Goal: Task Accomplishment & Management: Manage account settings

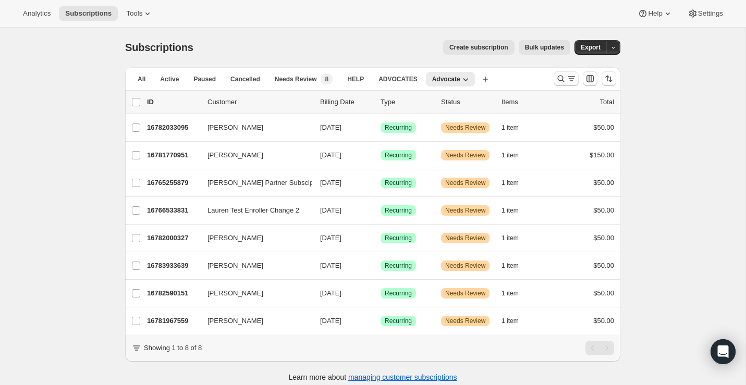
click at [562, 76] on icon "Search and filter results" at bounding box center [561, 79] width 10 height 10
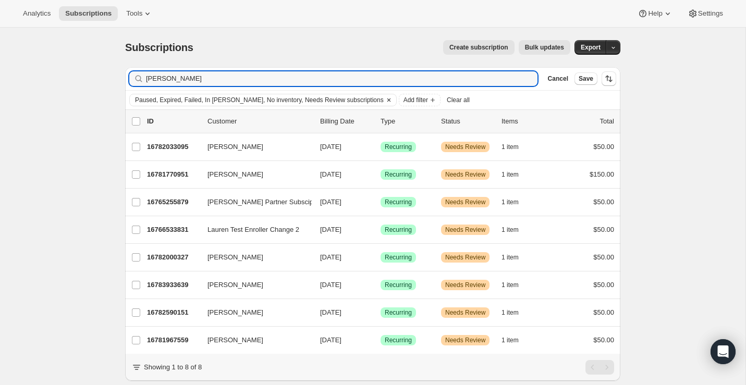
type input "brannon"
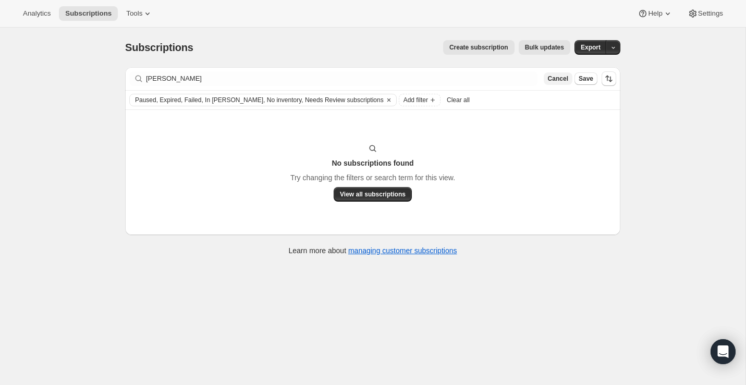
click at [558, 77] on span "Cancel" at bounding box center [558, 79] width 20 height 8
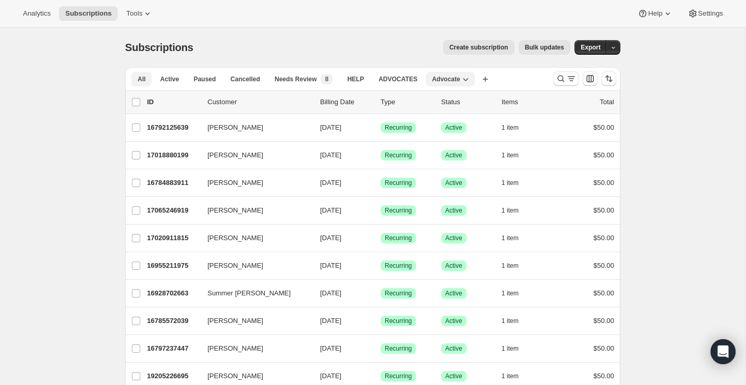
click at [146, 83] on button "All" at bounding box center [141, 79] width 20 height 15
click at [564, 88] on div at bounding box center [585, 78] width 71 height 21
click at [562, 82] on icon "Search and filter results" at bounding box center [561, 79] width 10 height 10
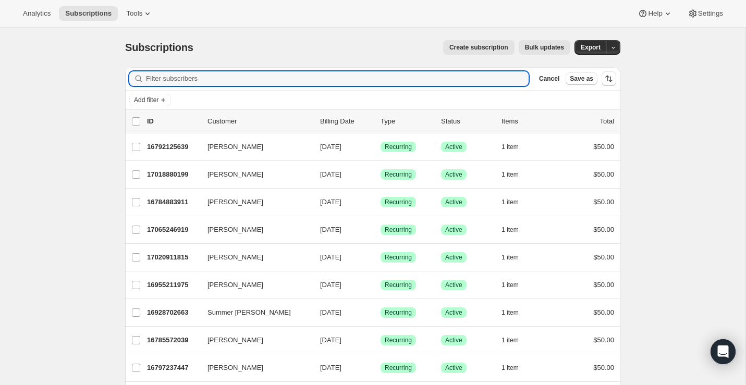
paste input "Brannon"
type input "Brannon"
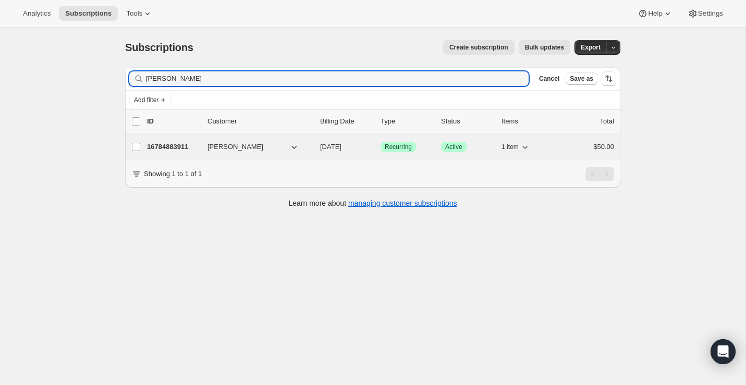
click at [184, 144] on p "16784883911" at bounding box center [173, 147] width 52 height 10
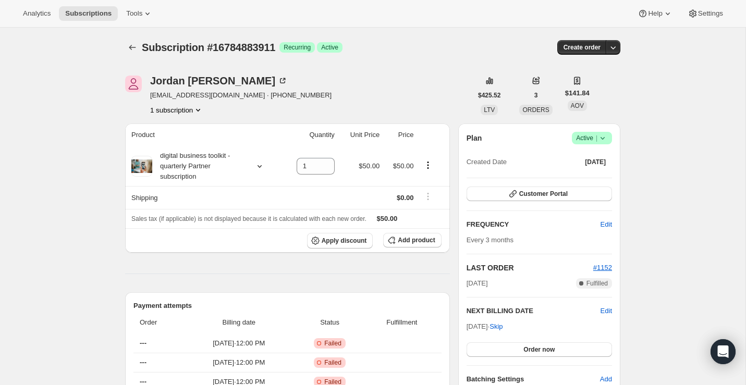
click at [600, 141] on icon at bounding box center [603, 138] width 10 height 10
click at [599, 179] on span "Cancel subscription" at bounding box center [589, 176] width 59 height 8
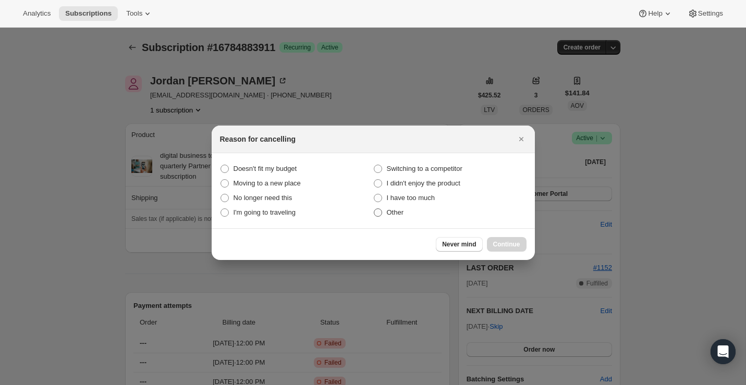
click at [403, 215] on span "Other" at bounding box center [395, 213] width 17 height 8
click at [374, 209] on input "Other" at bounding box center [374, 209] width 1 height 1
radio input "true"
click at [494, 241] on span "Continue" at bounding box center [506, 244] width 27 height 8
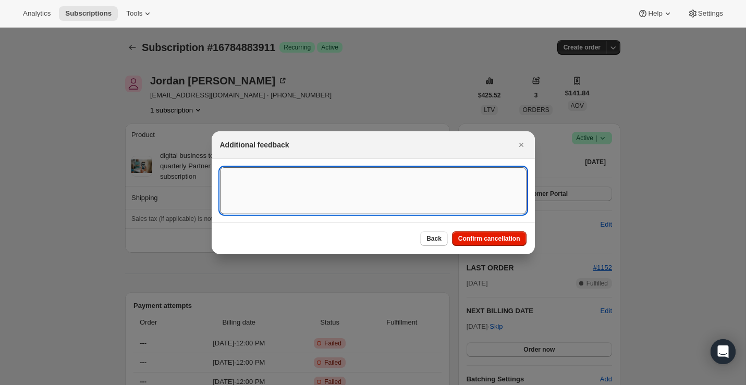
click at [339, 202] on textarea ":reu:" at bounding box center [373, 190] width 307 height 47
type textarea "wants to cancel"
click at [492, 232] on button "Confirm cancellation" at bounding box center [489, 239] width 75 height 15
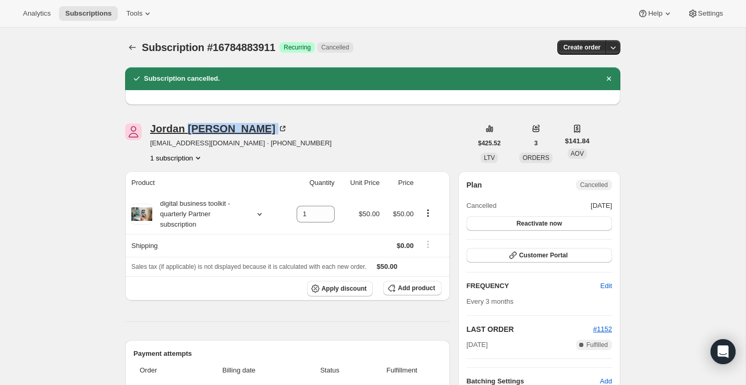
drag, startPoint x: 229, startPoint y: 130, endPoint x: 185, endPoint y: 130, distance: 44.3
click at [185, 130] on div "Jordan Brannon" at bounding box center [219, 129] width 138 height 10
click at [371, 134] on div "Jordan Brannon jlk707@yahoo.com · +14782567125 1 subscription" at bounding box center [298, 144] width 347 height 40
drag, startPoint x: 229, startPoint y: 131, endPoint x: 153, endPoint y: 130, distance: 76.7
click at [153, 130] on div "Jordan Brannon" at bounding box center [219, 129] width 138 height 10
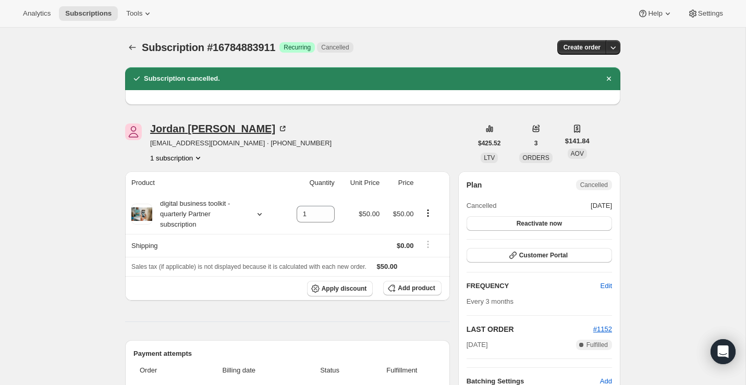
click at [188, 129] on div "Jordan Brannon" at bounding box center [219, 129] width 138 height 10
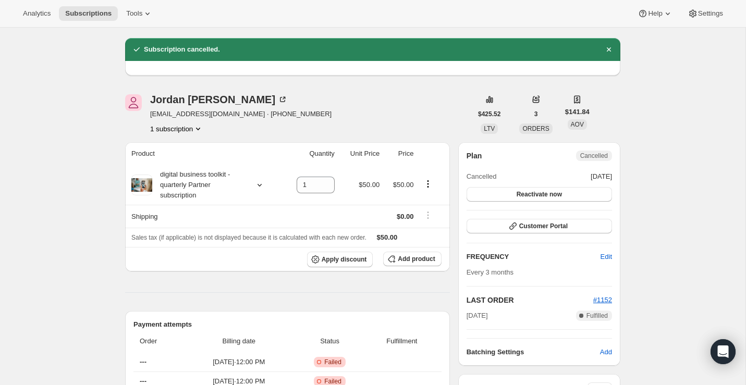
scroll to position [33, 0]
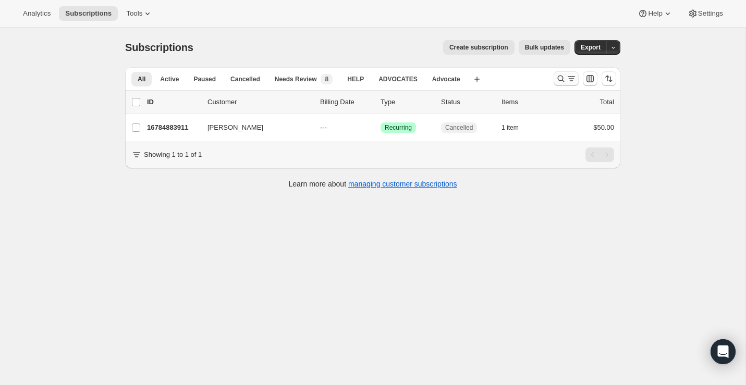
click at [561, 84] on button "Search and filter results" at bounding box center [566, 78] width 25 height 15
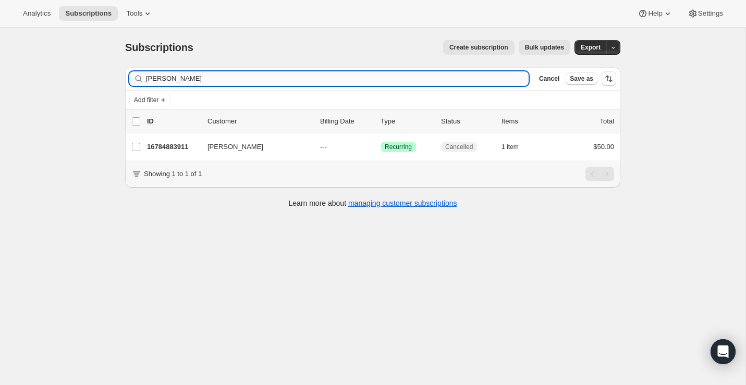
click at [382, 77] on input "Brannon" at bounding box center [337, 78] width 383 height 15
click at [382, 78] on input "Brannon" at bounding box center [337, 78] width 383 height 15
type input "[PERSON_NAME]"
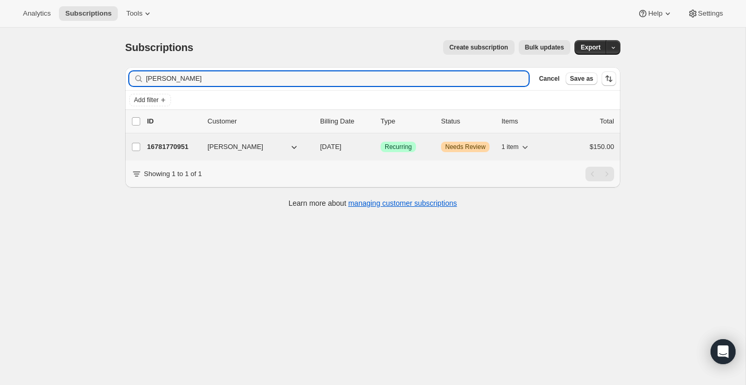
click at [179, 149] on p "16781770951" at bounding box center [173, 147] width 52 height 10
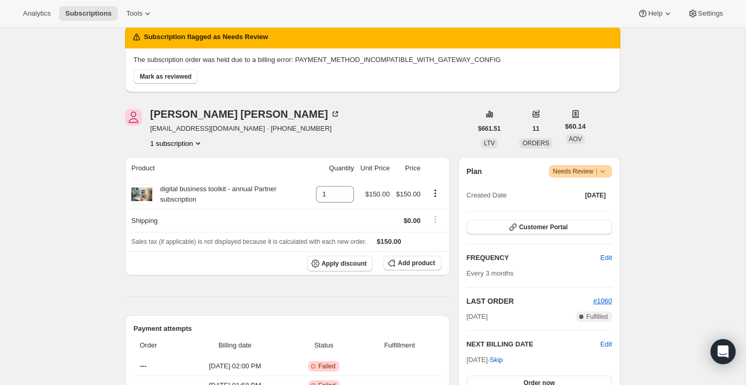
scroll to position [32, 0]
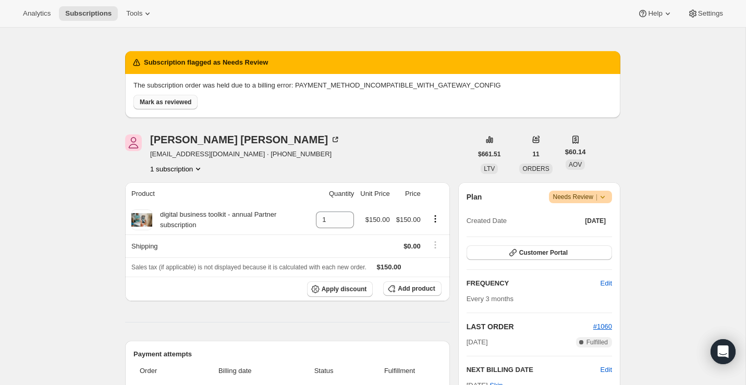
click at [174, 102] on span "Mark as reviewed" at bounding box center [166, 102] width 52 height 8
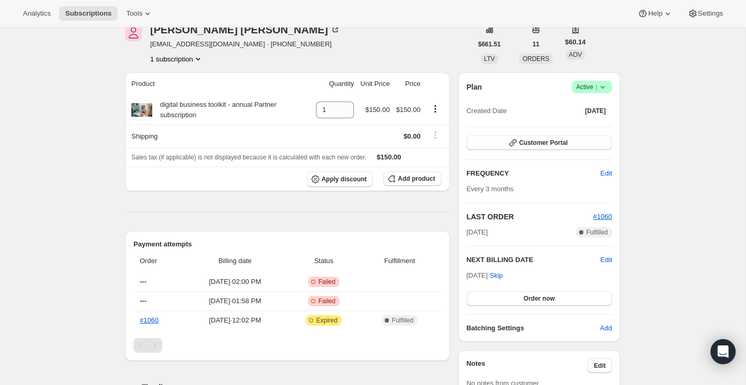
scroll to position [54, 0]
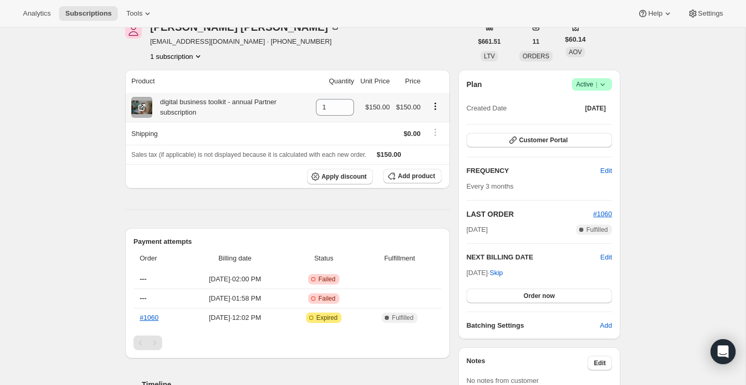
click at [437, 111] on button "Product actions" at bounding box center [435, 106] width 17 height 11
click at [436, 108] on icon "Product actions" at bounding box center [435, 109] width 2 height 2
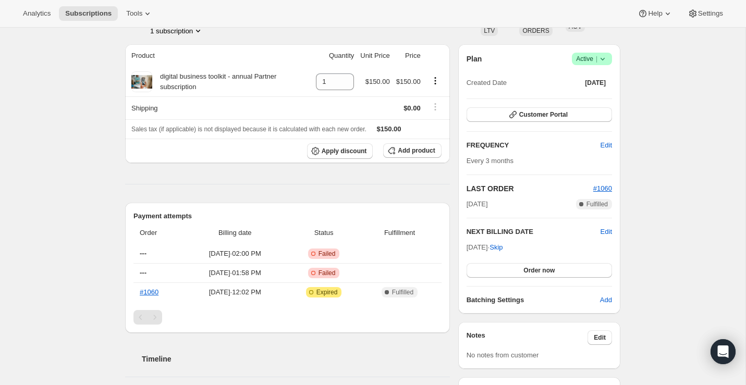
scroll to position [120, 0]
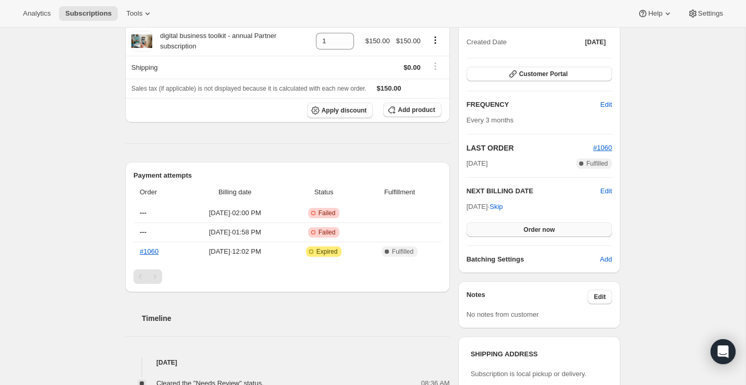
drag, startPoint x: 604, startPoint y: 190, endPoint x: 546, endPoint y: 228, distance: 69.4
click at [546, 228] on div "NEXT BILLING DATE Edit Oct 19, 2025 · Skip Order now" at bounding box center [540, 211] width 146 height 51
click at [513, 228] on button "Order now" at bounding box center [540, 230] width 146 height 15
click at [513, 228] on button "Click to confirm" at bounding box center [540, 230] width 146 height 15
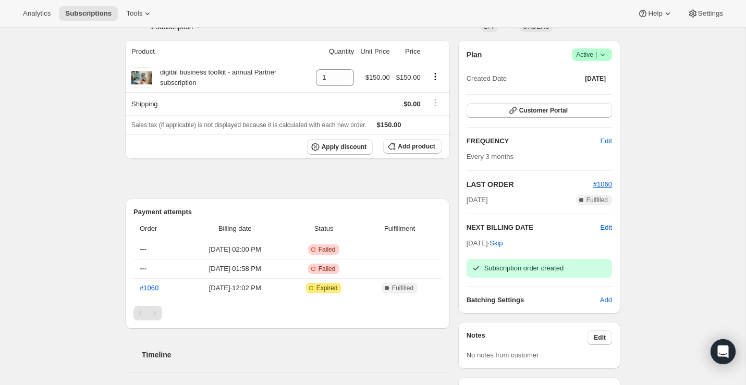
scroll to position [106, 0]
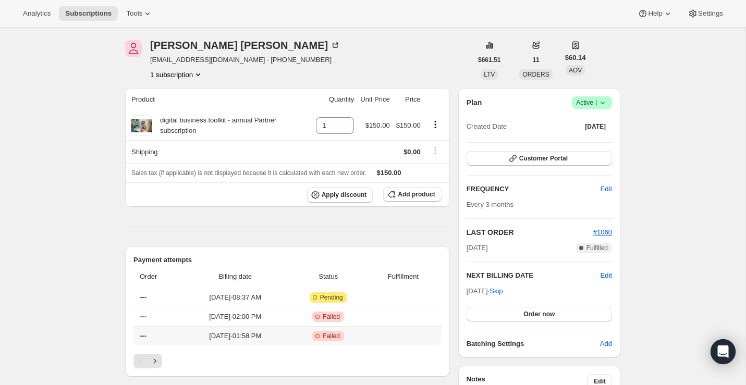
scroll to position [55, 0]
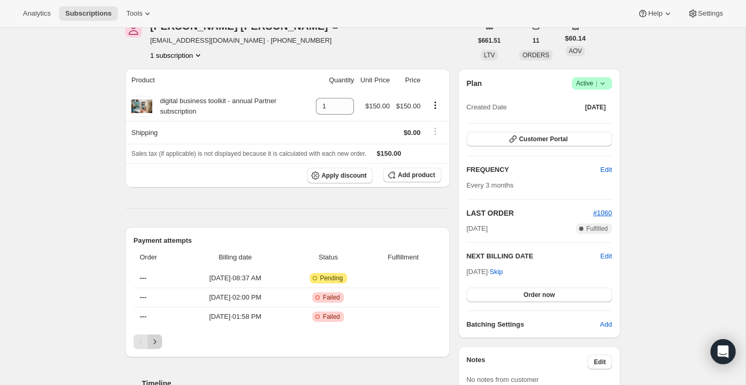
click at [158, 340] on icon "Next" at bounding box center [155, 342] width 10 height 10
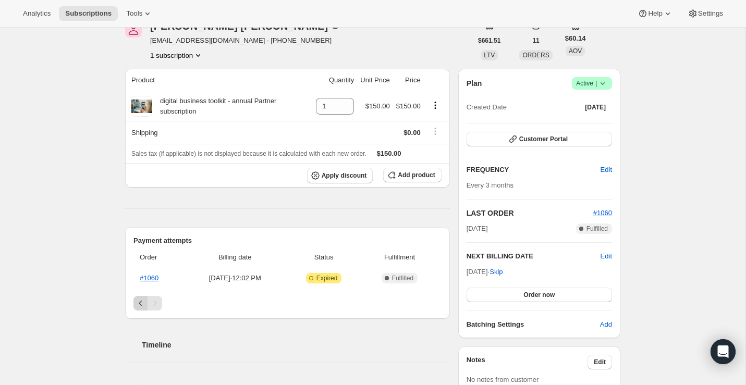
click at [137, 301] on icon "Previous" at bounding box center [141, 303] width 10 height 10
